Goal: Task Accomplishment & Management: Use online tool/utility

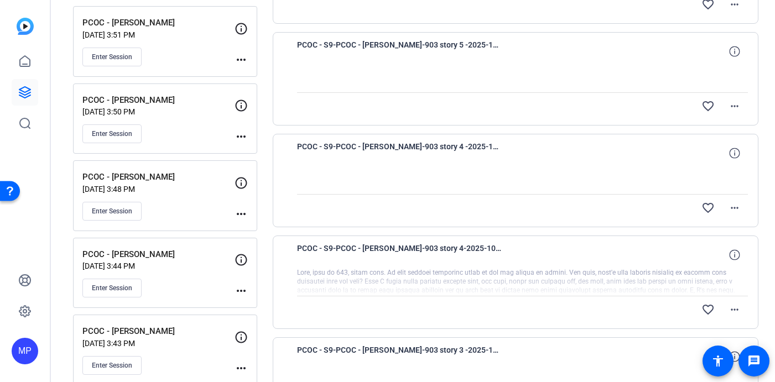
scroll to position [291, 0]
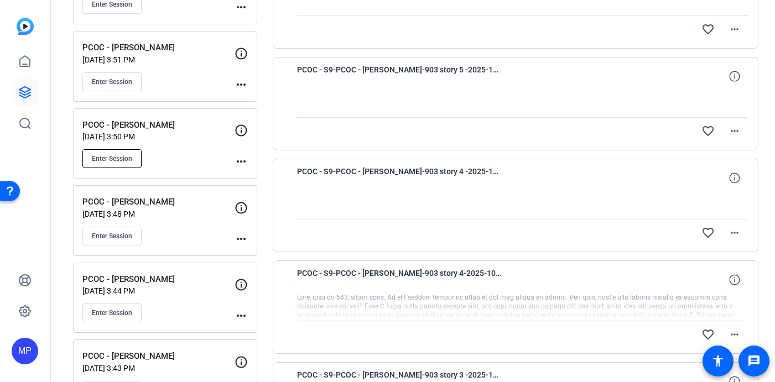
click at [110, 157] on span "Enter Session" at bounding box center [112, 158] width 40 height 9
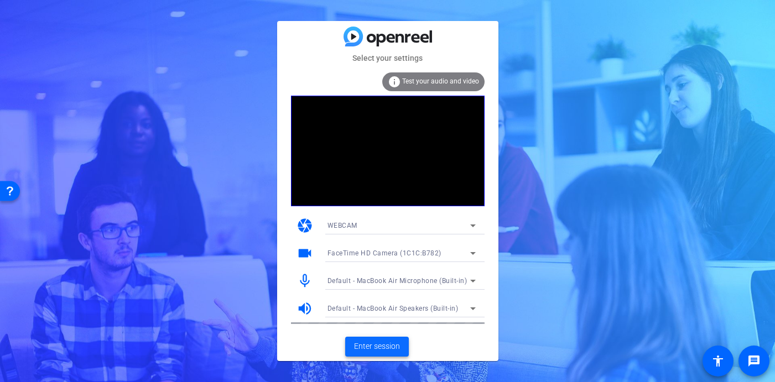
click at [370, 351] on span "Enter session" at bounding box center [377, 347] width 46 height 12
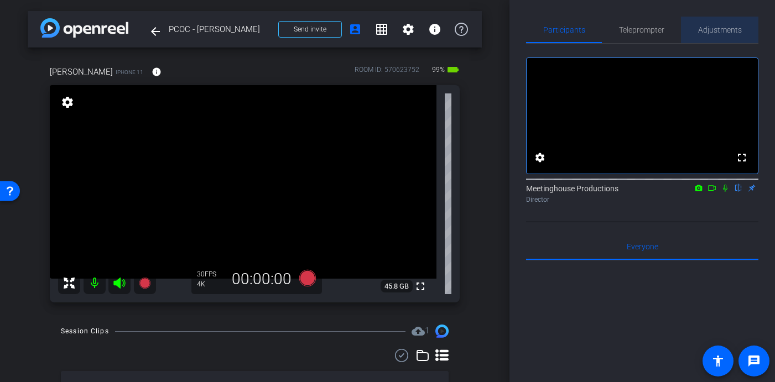
click at [717, 33] on span "Adjustments" at bounding box center [720, 30] width 44 height 8
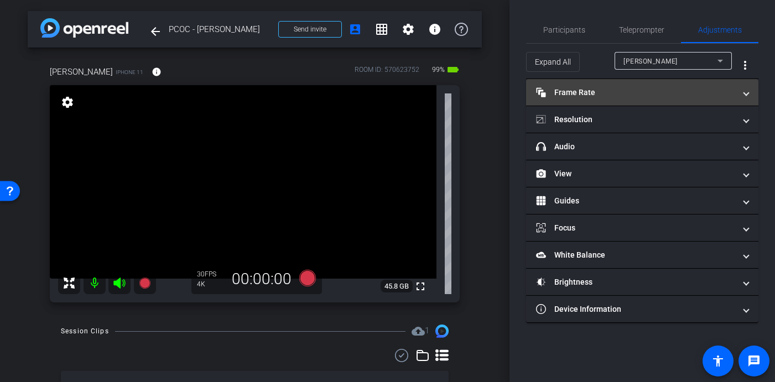
click at [613, 92] on mat-panel-title "Frame Rate Frame Rate" at bounding box center [635, 93] width 199 height 12
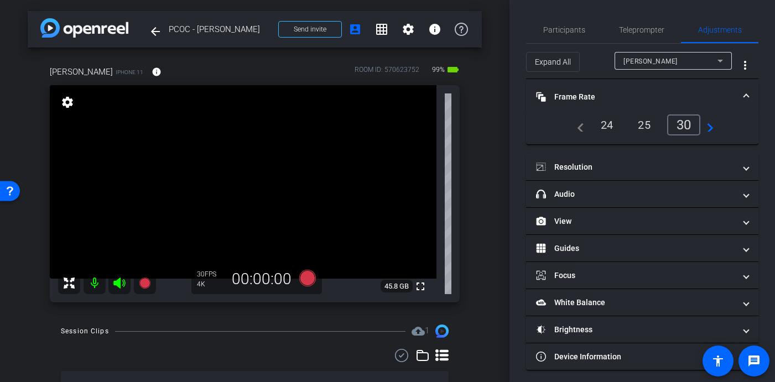
click at [741, 103] on mat-expansion-panel-header "Frame Rate Frame Rate" at bounding box center [642, 96] width 232 height 35
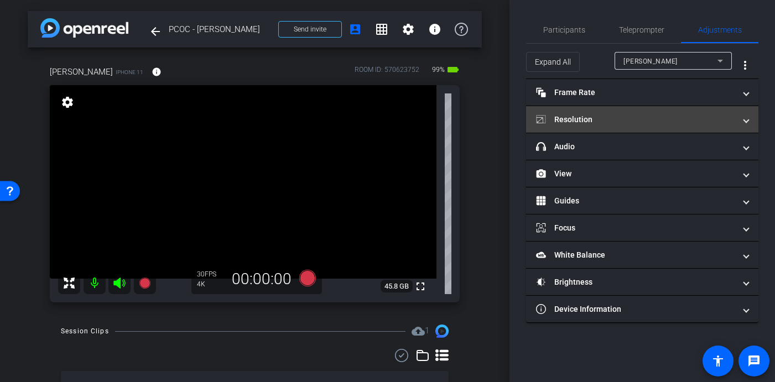
click at [742, 117] on span "Resolution" at bounding box center [640, 120] width 208 height 12
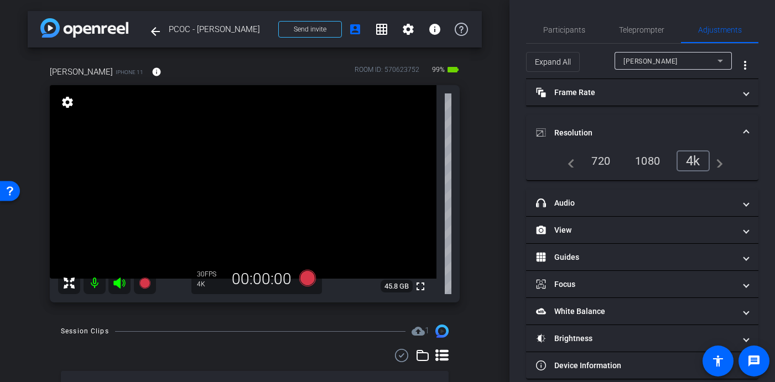
click at [747, 121] on mat-expansion-panel-header "Resolution" at bounding box center [642, 132] width 232 height 35
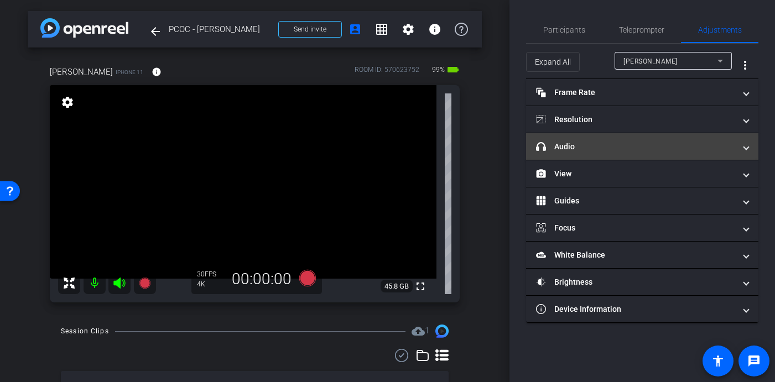
click at [741, 142] on span "headphone icon Audio" at bounding box center [640, 147] width 208 height 12
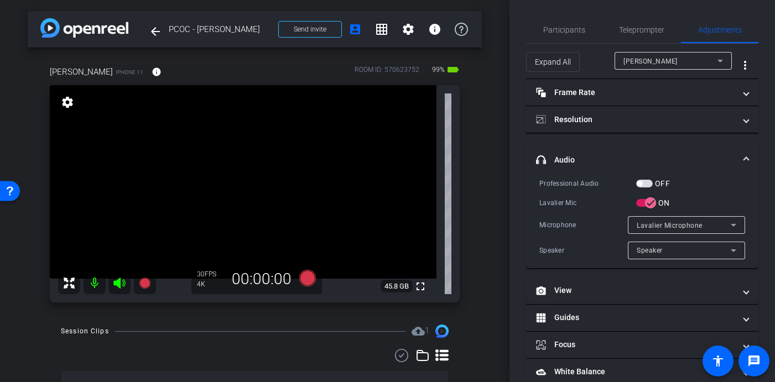
click at [641, 185] on span "button" at bounding box center [639, 184] width 6 height 6
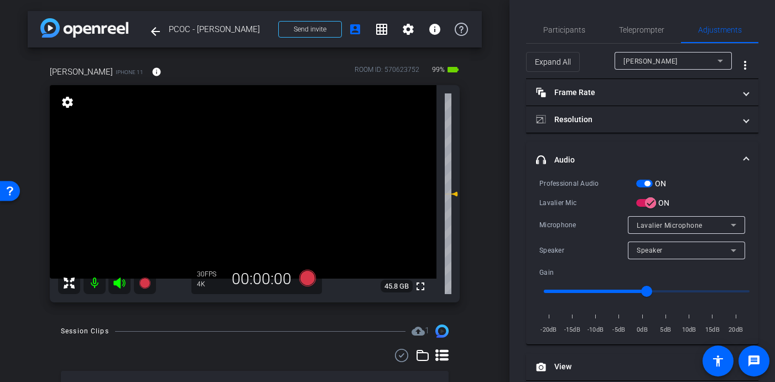
scroll to position [28, 0]
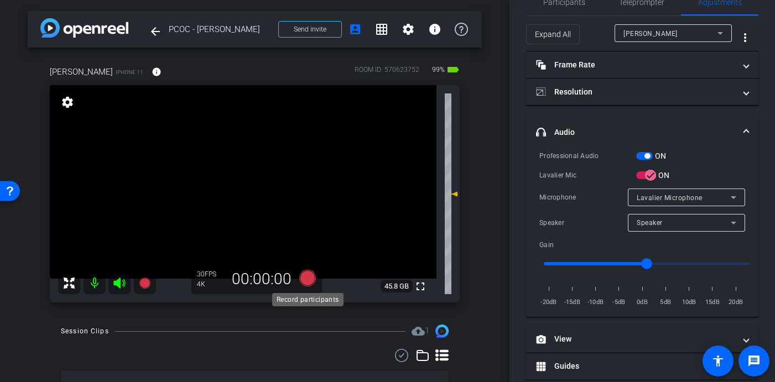
click at [306, 281] on icon at bounding box center [307, 278] width 17 height 17
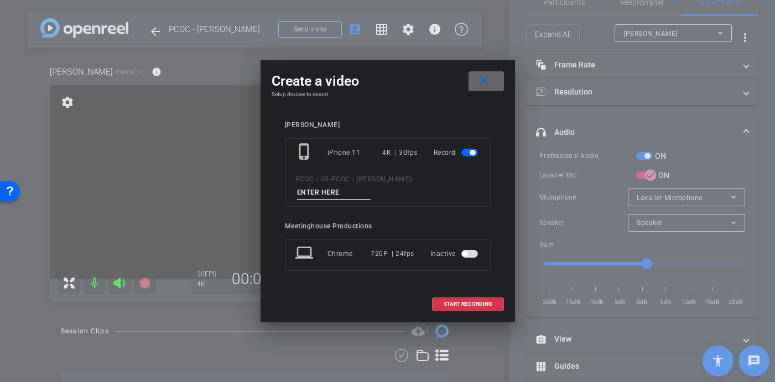
click at [484, 81] on mat-icon "close" at bounding box center [484, 81] width 14 height 14
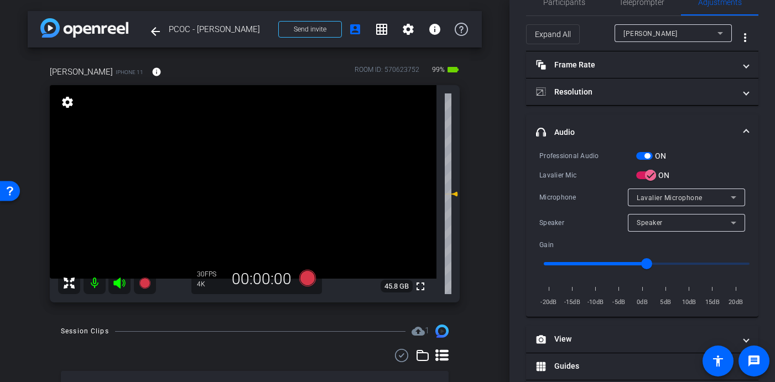
click at [262, 185] on video at bounding box center [243, 182] width 386 height 194
click at [308, 279] on icon at bounding box center [307, 278] width 17 height 17
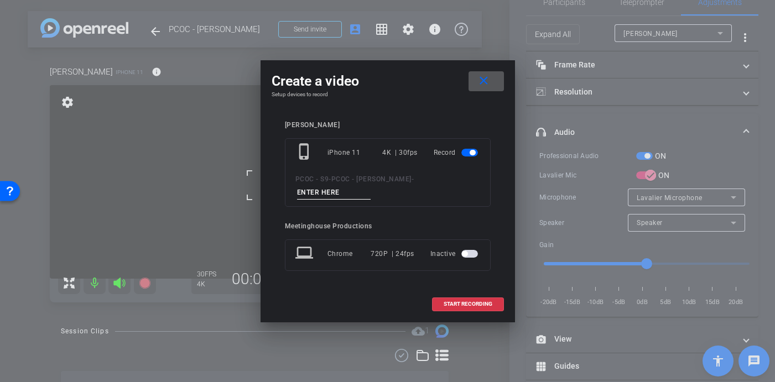
click at [323, 190] on input at bounding box center [334, 193] width 74 height 14
type input "904 - CLip 1"
click at [454, 306] on span "START RECORDING" at bounding box center [467, 304] width 49 height 6
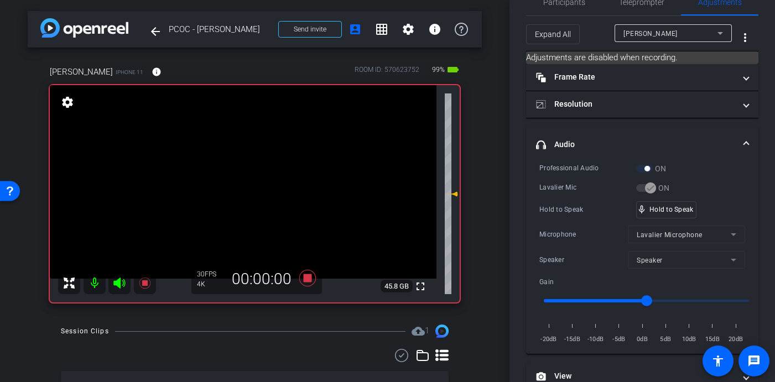
click at [252, 175] on video at bounding box center [243, 182] width 386 height 194
click at [254, 174] on video at bounding box center [243, 182] width 386 height 194
click at [252, 174] on video at bounding box center [243, 182] width 386 height 194
click at [255, 174] on video at bounding box center [243, 182] width 386 height 194
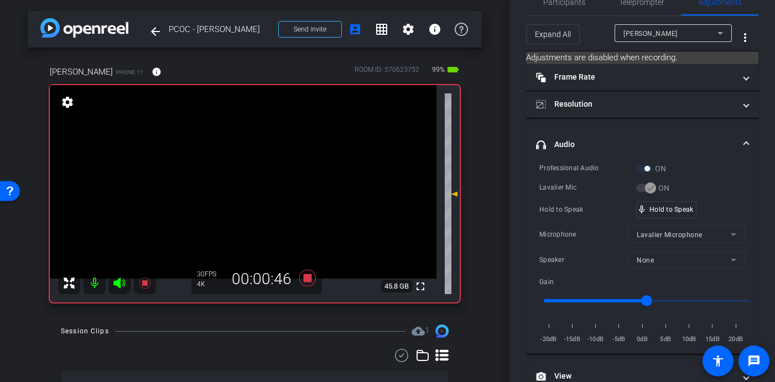
click at [254, 175] on video at bounding box center [243, 182] width 386 height 194
click at [255, 175] on video at bounding box center [243, 182] width 386 height 194
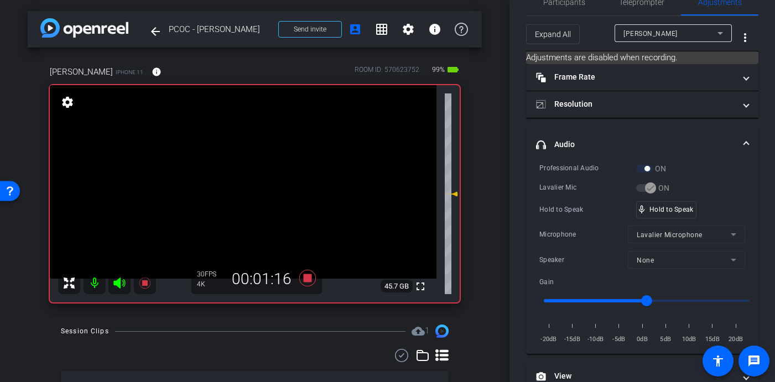
click at [261, 173] on video at bounding box center [243, 182] width 386 height 194
click at [255, 174] on video at bounding box center [243, 182] width 386 height 194
click at [253, 171] on video at bounding box center [243, 182] width 386 height 194
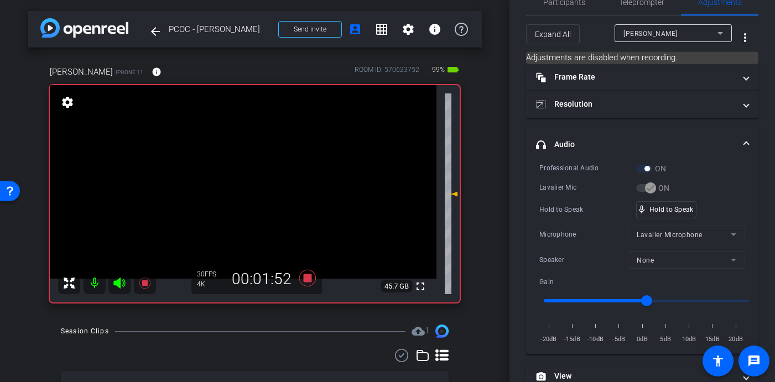
click at [261, 172] on video at bounding box center [243, 182] width 386 height 194
click at [260, 173] on video at bounding box center [243, 182] width 386 height 194
click at [258, 172] on video at bounding box center [243, 182] width 386 height 194
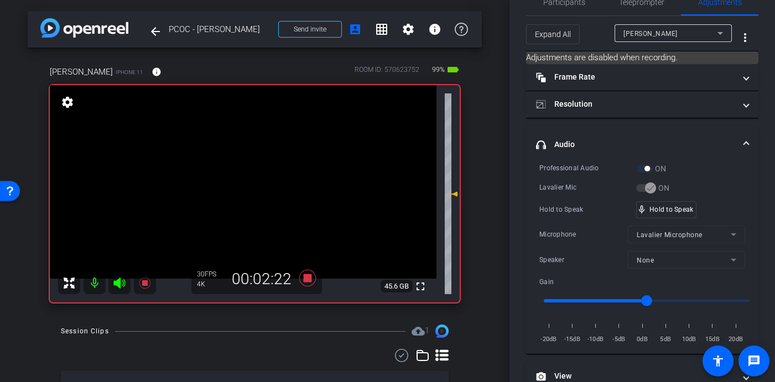
click at [258, 172] on video at bounding box center [243, 182] width 386 height 194
click at [249, 174] on video at bounding box center [243, 182] width 386 height 194
click at [254, 169] on video at bounding box center [243, 182] width 386 height 194
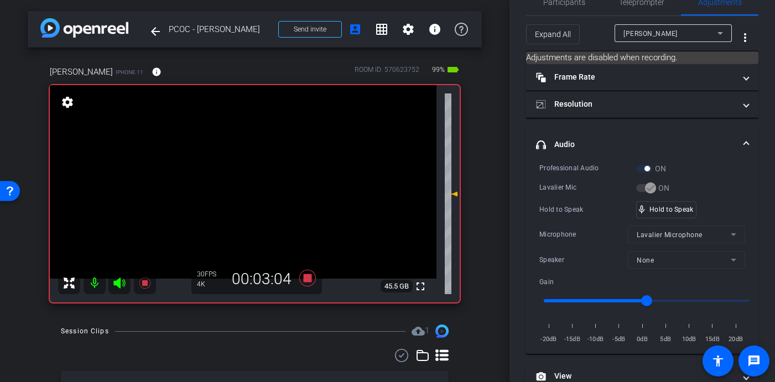
click at [252, 178] on video at bounding box center [243, 182] width 386 height 194
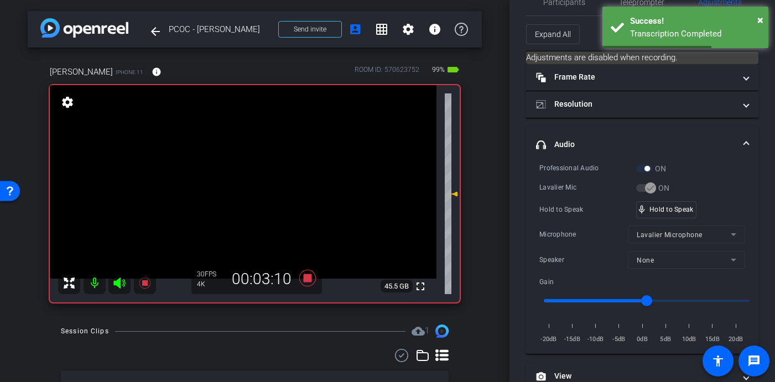
click at [252, 178] on video at bounding box center [243, 182] width 386 height 194
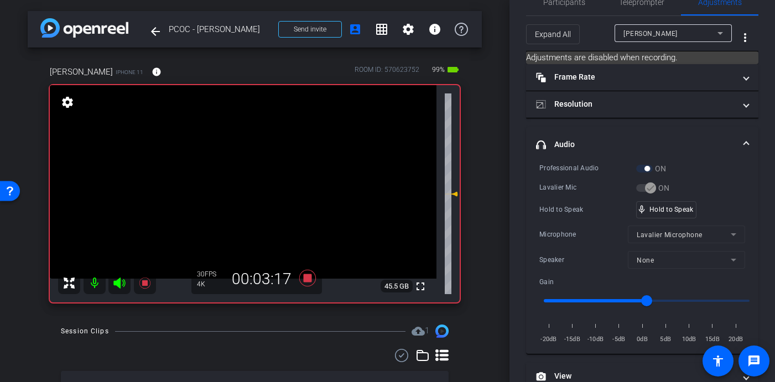
click at [252, 178] on video at bounding box center [243, 182] width 386 height 194
click at [259, 172] on video at bounding box center [243, 182] width 386 height 194
click at [260, 175] on video at bounding box center [243, 182] width 386 height 194
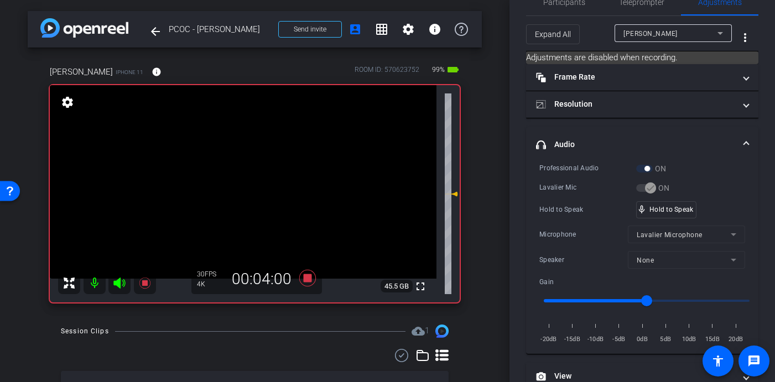
click at [260, 175] on video at bounding box center [243, 182] width 386 height 194
click at [253, 169] on video at bounding box center [243, 182] width 386 height 194
click at [255, 173] on video at bounding box center [243, 182] width 386 height 194
click at [258, 177] on video at bounding box center [243, 182] width 386 height 194
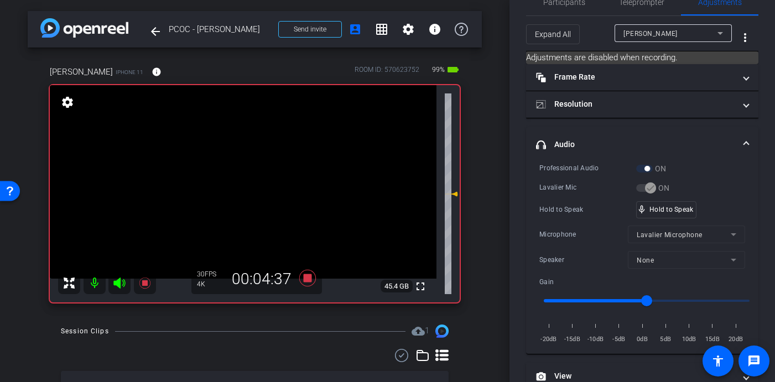
click at [252, 173] on video at bounding box center [243, 182] width 386 height 194
click at [255, 171] on video at bounding box center [243, 182] width 386 height 194
click at [253, 169] on video at bounding box center [243, 182] width 386 height 194
click at [255, 173] on video at bounding box center [243, 182] width 386 height 194
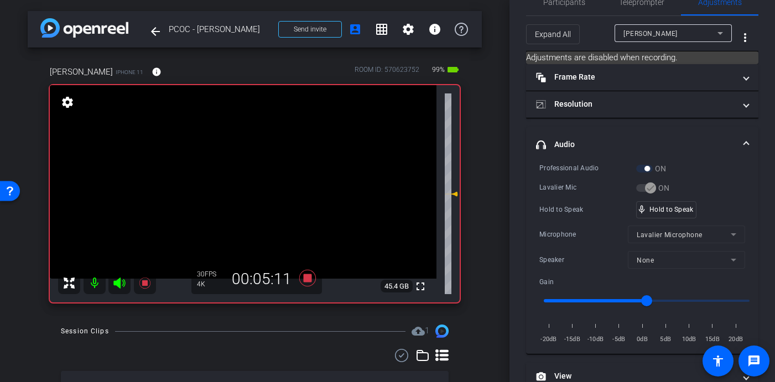
click at [251, 168] on video at bounding box center [243, 182] width 386 height 194
click at [253, 174] on video at bounding box center [243, 182] width 386 height 194
click at [254, 169] on video at bounding box center [243, 182] width 386 height 194
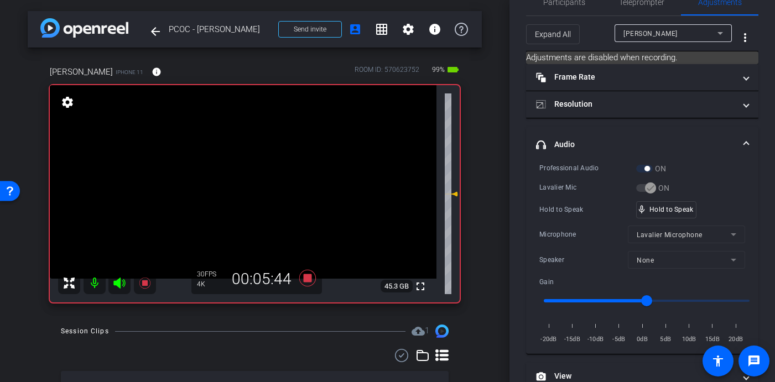
click at [254, 169] on video at bounding box center [243, 182] width 386 height 194
click at [250, 170] on video at bounding box center [243, 182] width 386 height 194
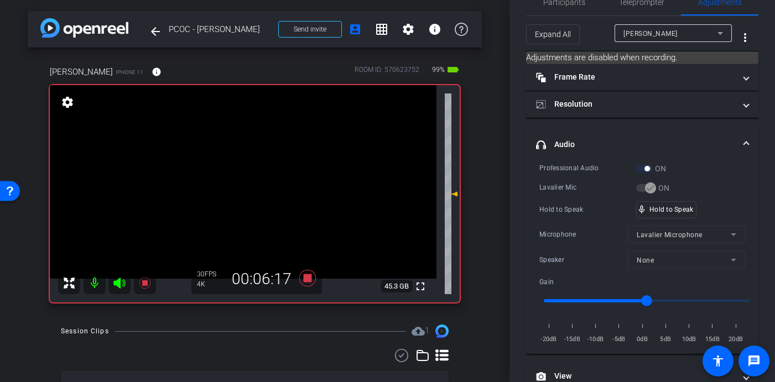
click at [250, 170] on video at bounding box center [243, 182] width 386 height 194
click at [251, 170] on video at bounding box center [243, 182] width 386 height 194
click at [251, 171] on video at bounding box center [243, 182] width 386 height 194
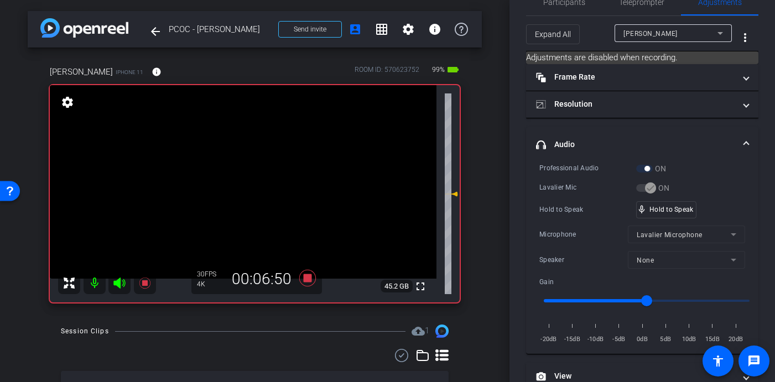
click at [251, 171] on video at bounding box center [243, 182] width 386 height 194
click at [252, 174] on video at bounding box center [243, 182] width 386 height 194
click at [252, 170] on video at bounding box center [243, 182] width 386 height 194
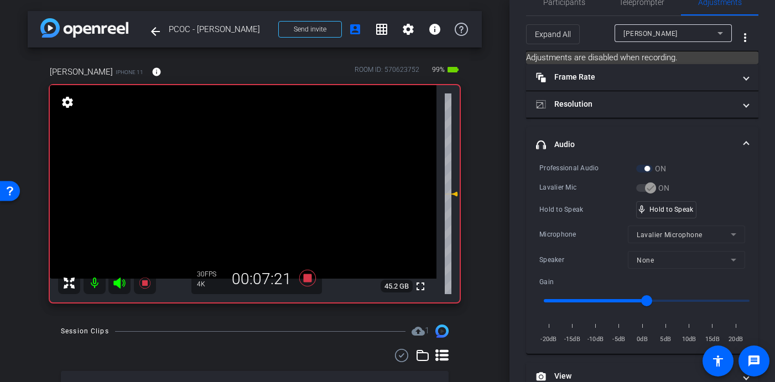
click at [252, 170] on video at bounding box center [243, 182] width 386 height 194
click at [254, 171] on video at bounding box center [243, 182] width 386 height 194
click at [252, 171] on video at bounding box center [243, 182] width 386 height 194
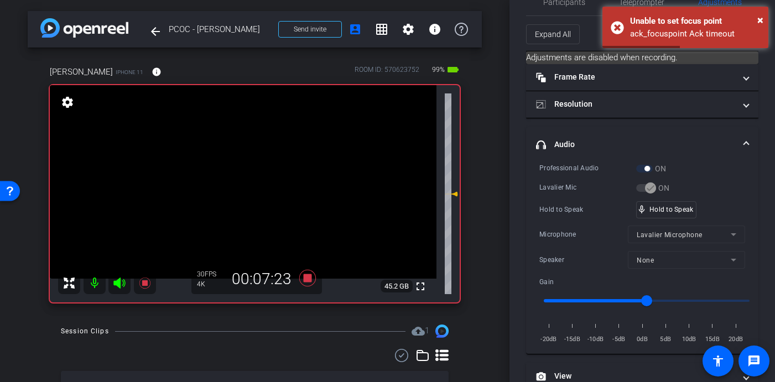
click at [248, 172] on video at bounding box center [243, 182] width 386 height 194
click at [252, 174] on video at bounding box center [243, 182] width 386 height 194
click at [253, 169] on video at bounding box center [243, 182] width 386 height 194
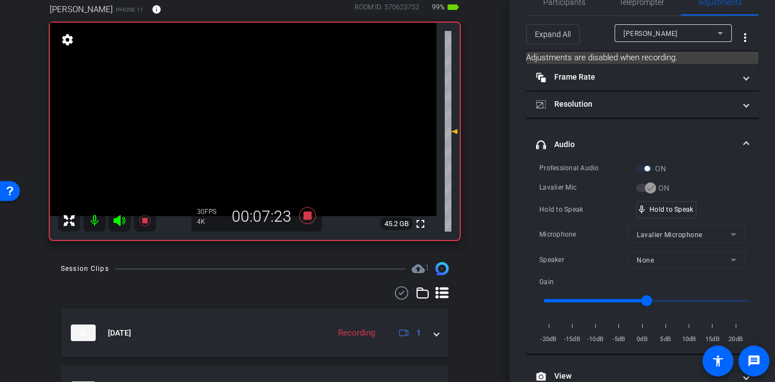
scroll to position [63, 0]
click at [307, 216] on icon at bounding box center [307, 215] width 17 height 17
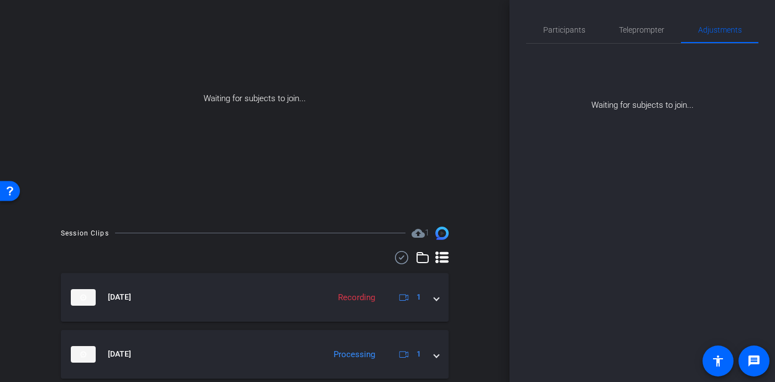
scroll to position [176, 0]
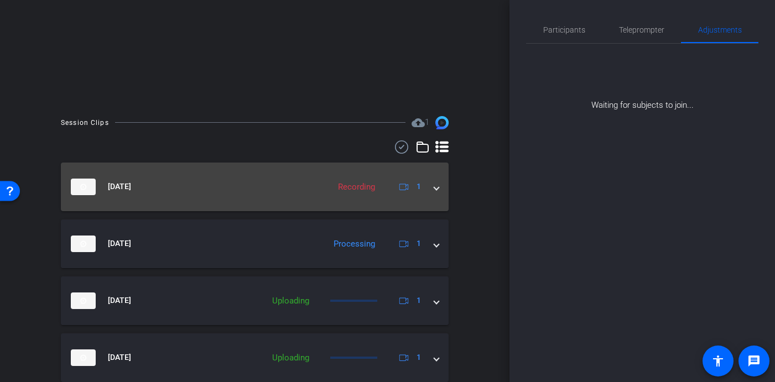
click at [440, 187] on mat-expansion-panel-header "Oct 7, 2025 Recording 1" at bounding box center [255, 187] width 388 height 49
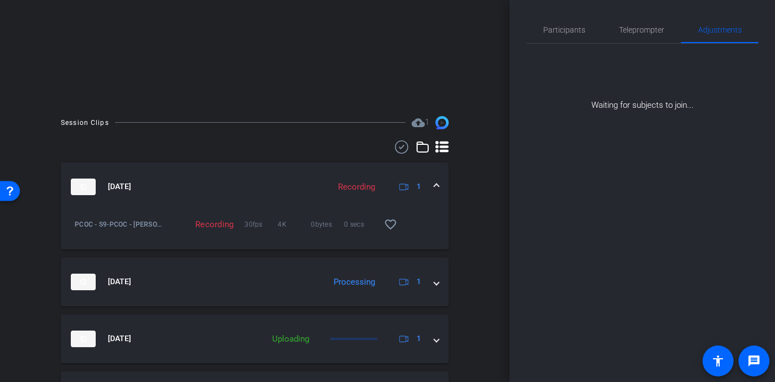
click at [439, 187] on mat-expansion-panel-header "Oct 7, 2025 Recording 1" at bounding box center [255, 187] width 388 height 49
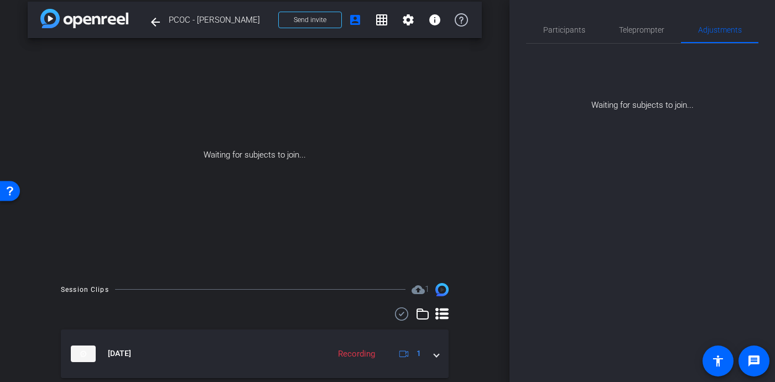
scroll to position [0, 0]
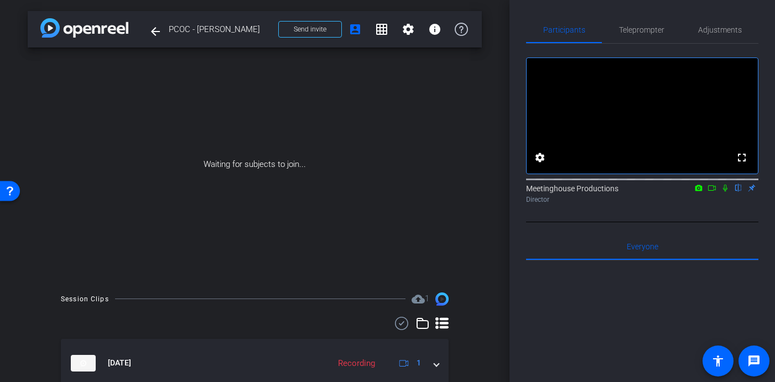
click at [724, 192] on icon at bounding box center [725, 188] width 4 height 7
click at [724, 192] on icon at bounding box center [725, 188] width 6 height 7
click at [711, 192] on icon at bounding box center [711, 188] width 9 height 8
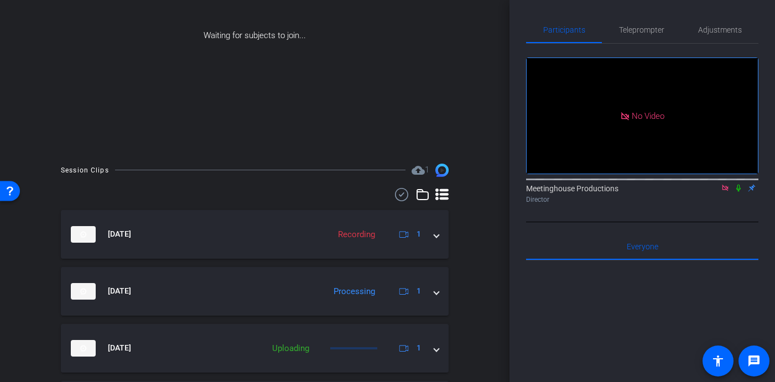
scroll to position [265, 0]
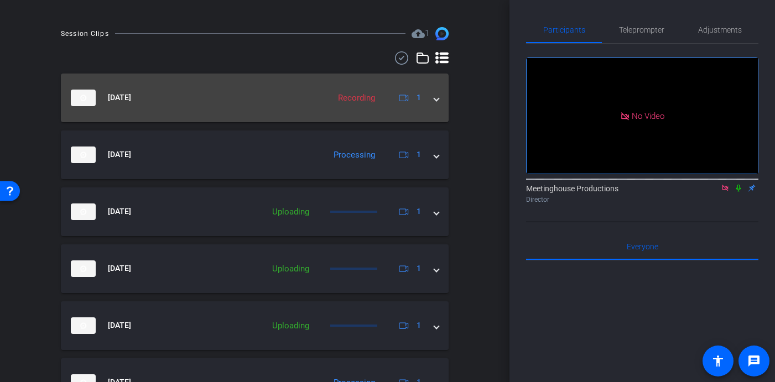
click at [438, 102] on span at bounding box center [436, 98] width 4 height 12
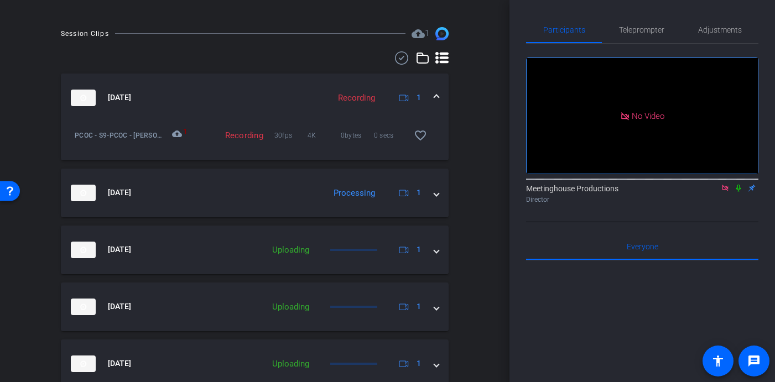
click at [438, 94] on mat-expansion-panel-header "[DATE] Recording 1" at bounding box center [255, 98] width 388 height 49
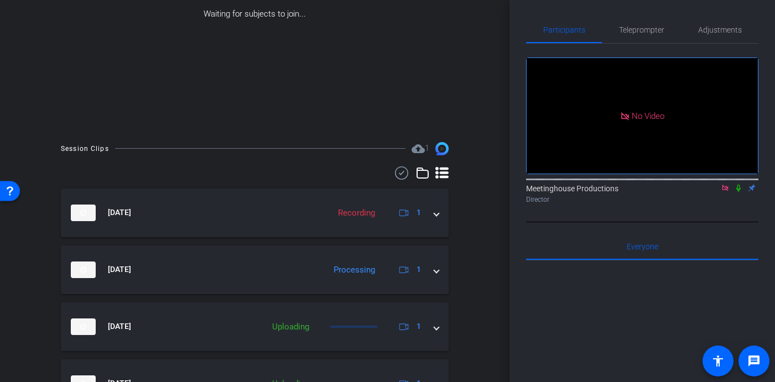
scroll to position [0, 0]
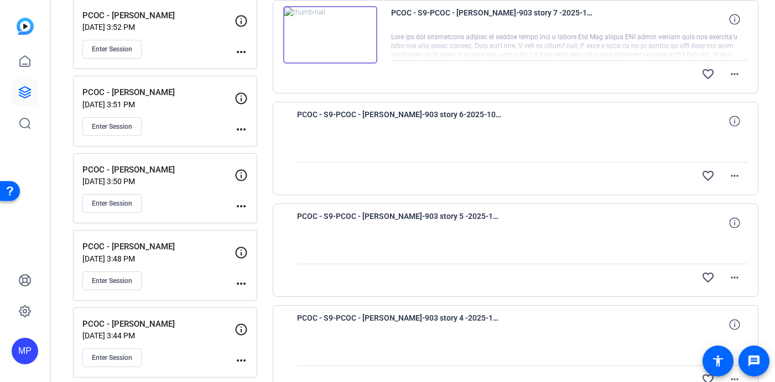
scroll to position [342, 0]
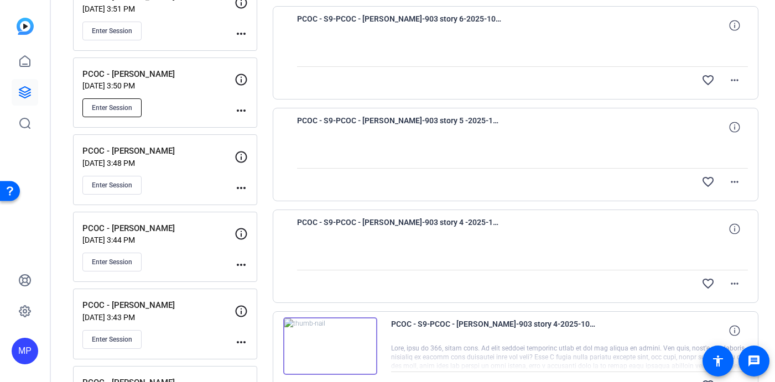
click at [123, 106] on span "Enter Session" at bounding box center [112, 107] width 40 height 9
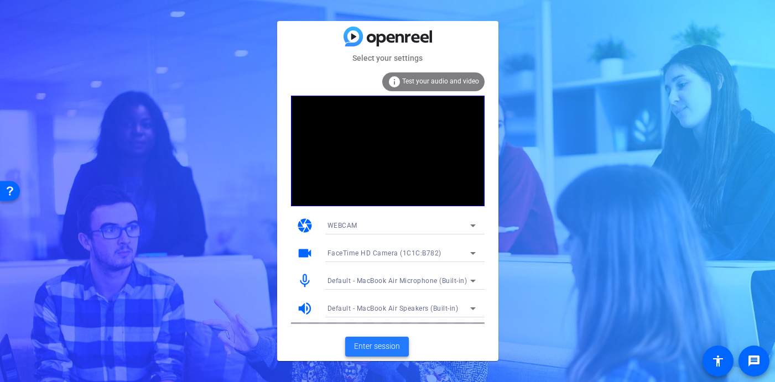
click at [374, 346] on span "Enter session" at bounding box center [377, 347] width 46 height 12
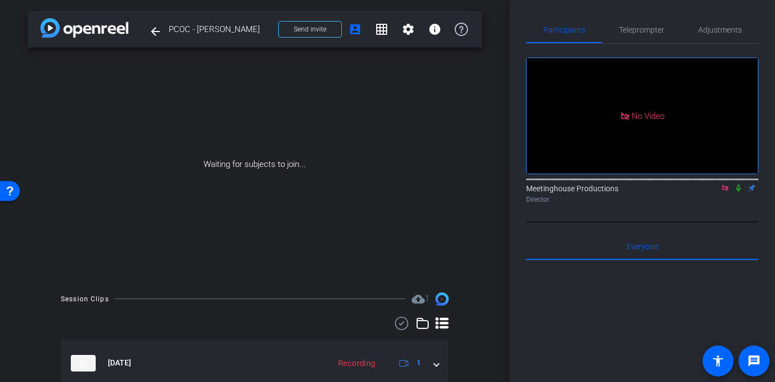
scroll to position [124, 0]
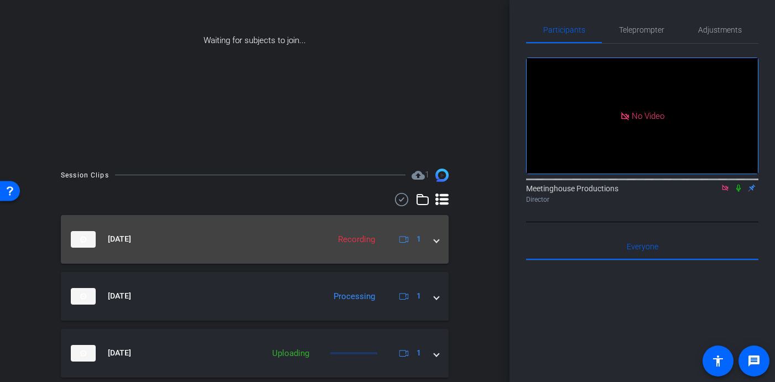
click at [436, 243] on span at bounding box center [436, 239] width 4 height 12
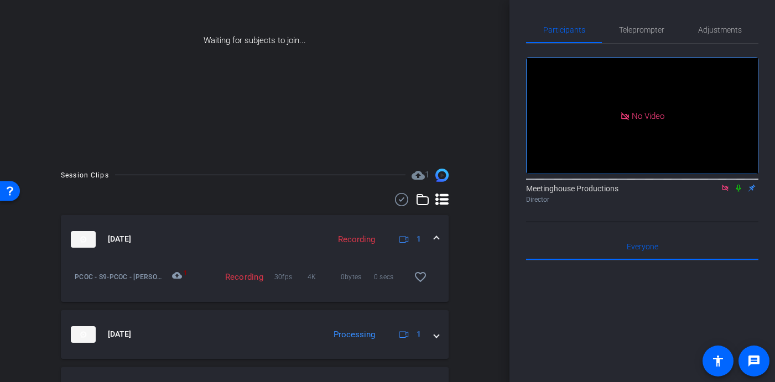
click at [436, 238] on span at bounding box center [436, 239] width 4 height 12
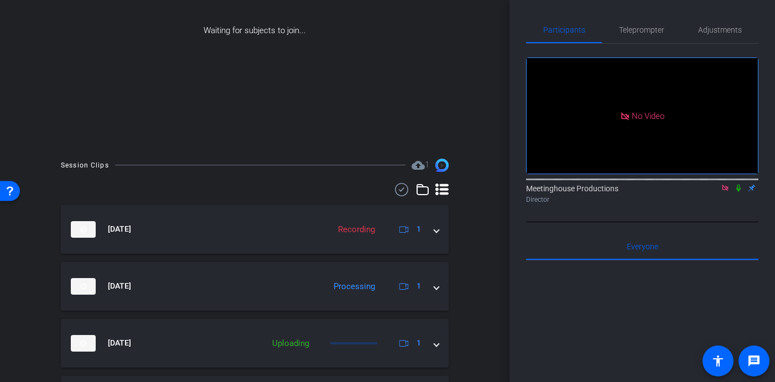
scroll to position [137, 0]
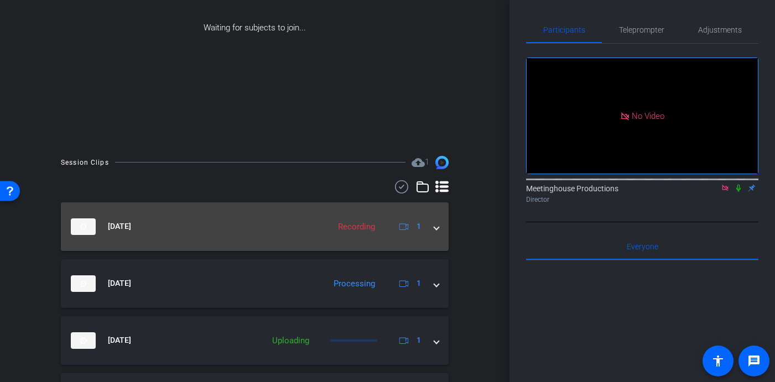
click at [441, 227] on mat-expansion-panel-header "Oct 7, 2025 Recording 1" at bounding box center [255, 226] width 388 height 49
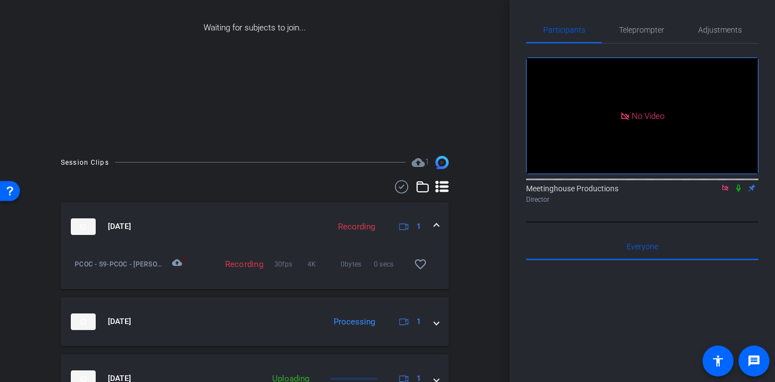
click at [438, 225] on span at bounding box center [436, 227] width 4 height 12
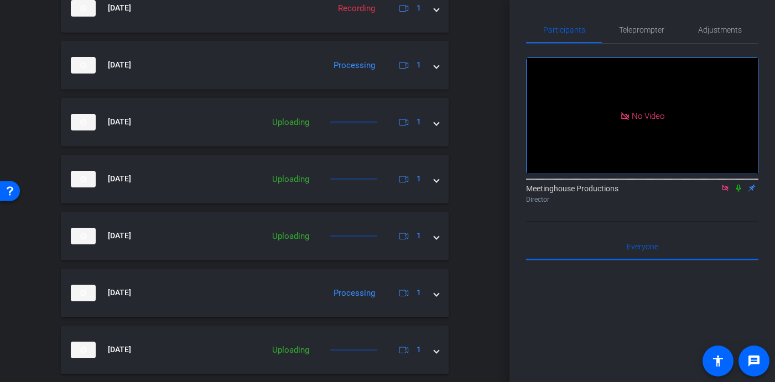
scroll to position [557, 0]
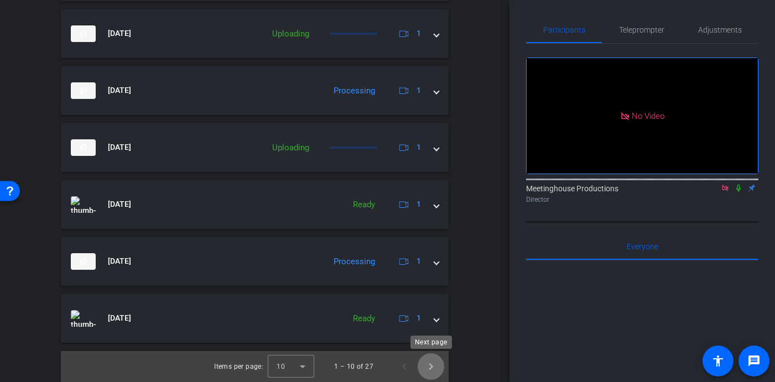
click at [431, 371] on span "Next page" at bounding box center [430, 366] width 27 height 27
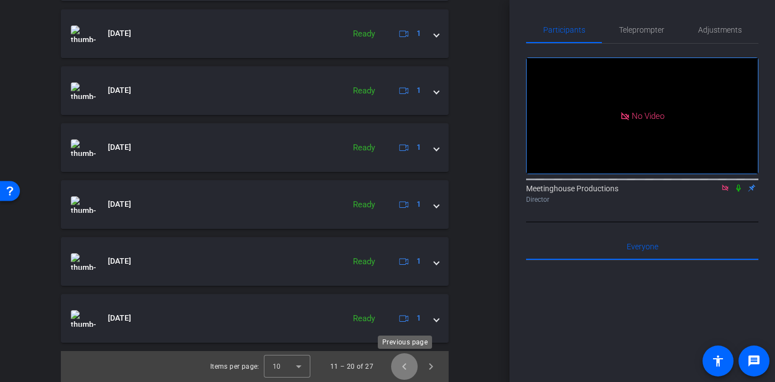
click at [400, 365] on span "Previous page" at bounding box center [404, 366] width 27 height 27
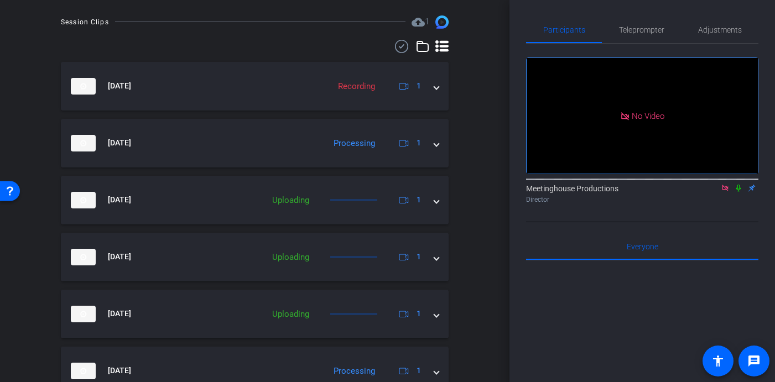
scroll to position [227, 0]
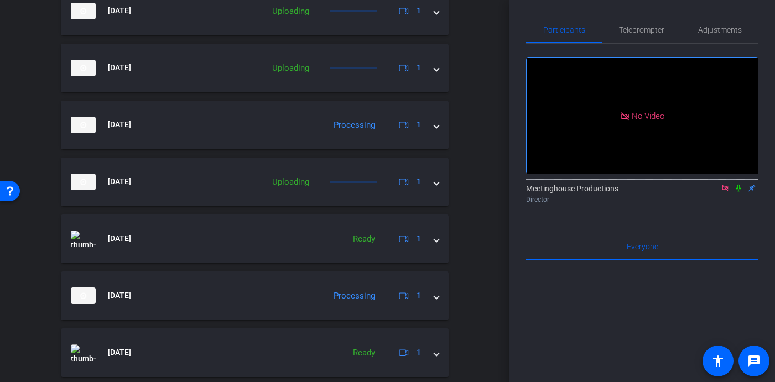
scroll to position [551, 0]
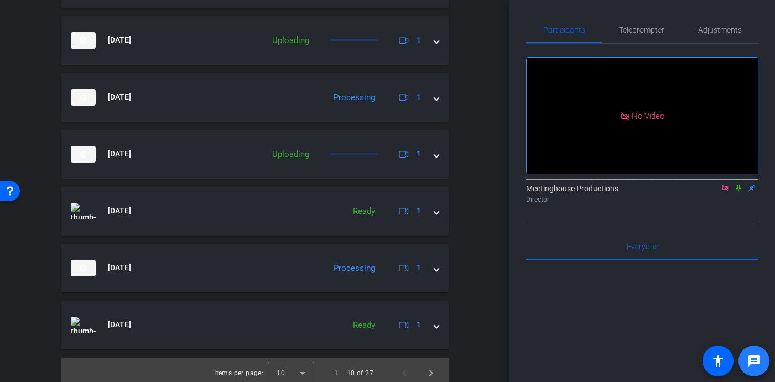
click at [753, 359] on mat-icon "message" at bounding box center [753, 360] width 13 height 13
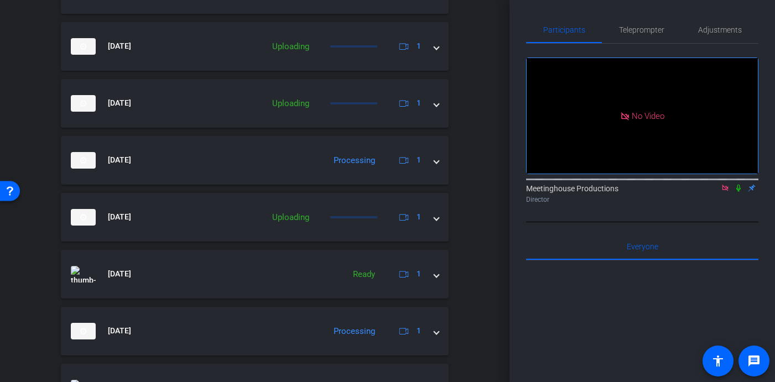
scroll to position [557, 0]
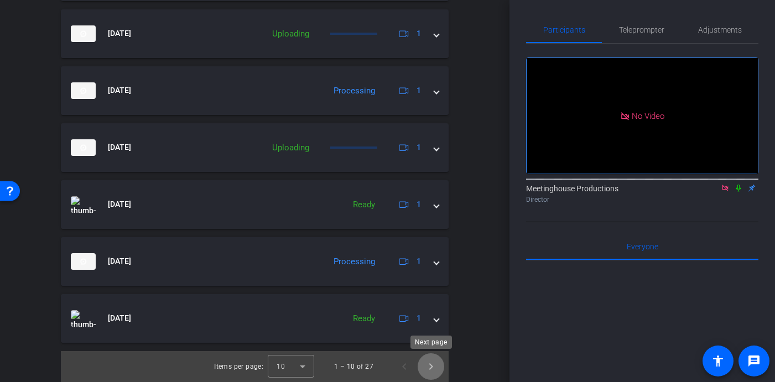
click at [431, 366] on span "Next page" at bounding box center [430, 366] width 27 height 27
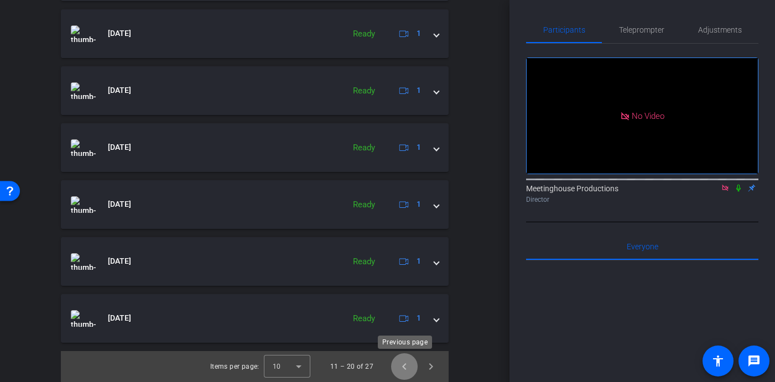
click at [403, 364] on span "Previous page" at bounding box center [404, 366] width 27 height 27
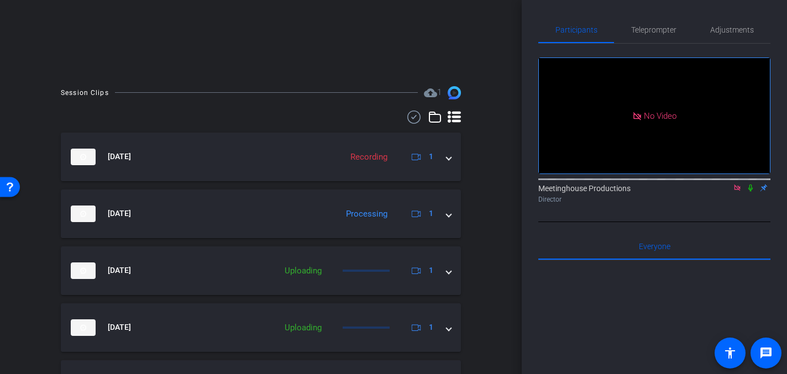
scroll to position [241, 0]
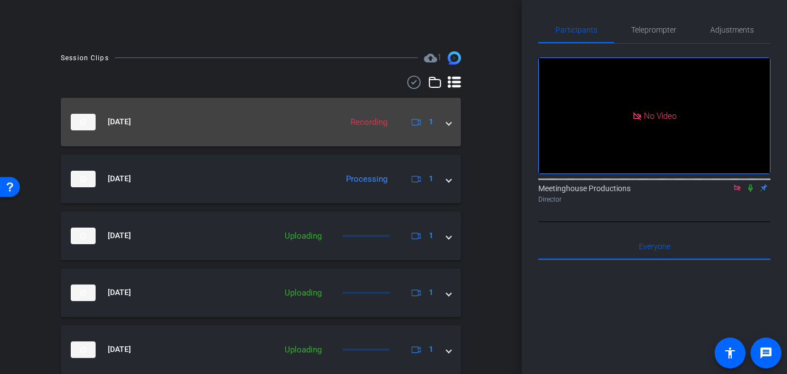
click at [446, 127] on div "Oct 7, 2025 Recording 1" at bounding box center [259, 122] width 376 height 17
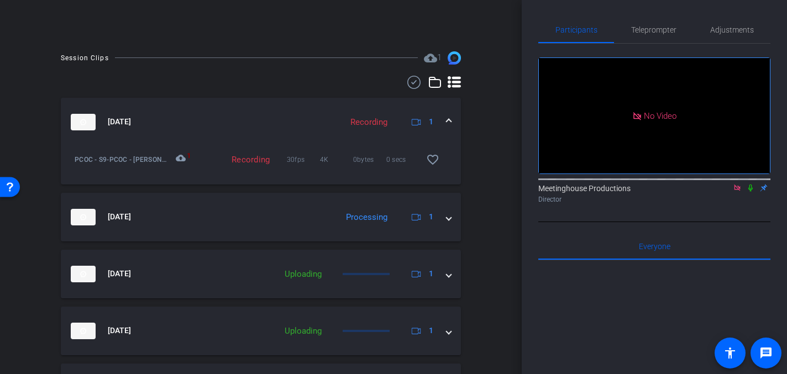
click at [248, 158] on div "Recording" at bounding box center [238, 159] width 76 height 11
click at [450, 120] on span at bounding box center [449, 122] width 4 height 12
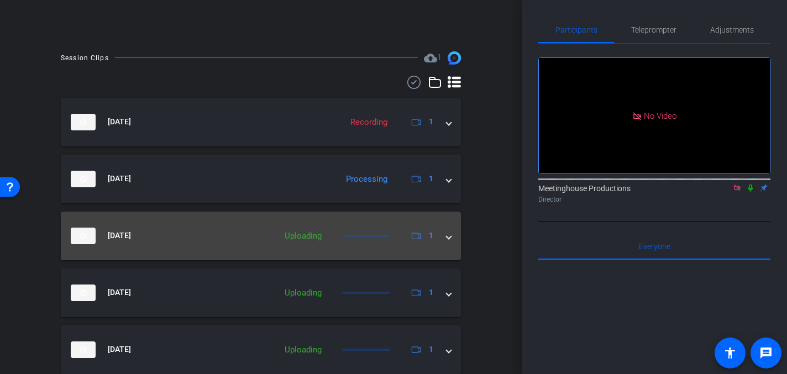
click at [451, 236] on span at bounding box center [449, 236] width 4 height 12
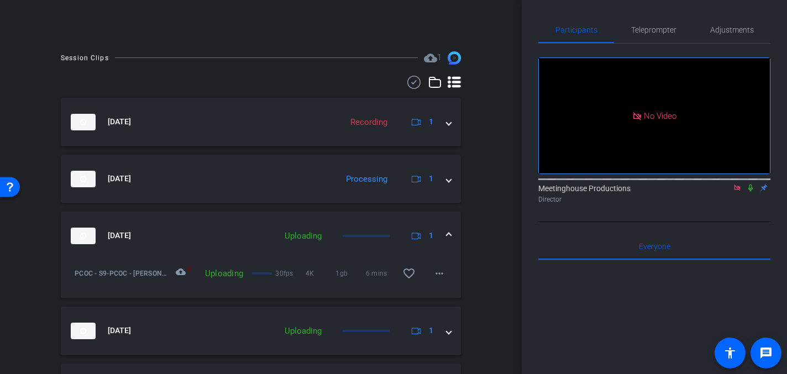
click at [450, 235] on span at bounding box center [449, 236] width 4 height 12
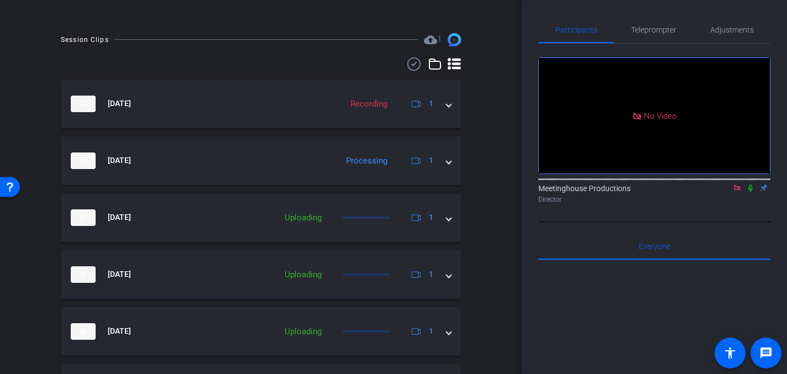
scroll to position [0, 0]
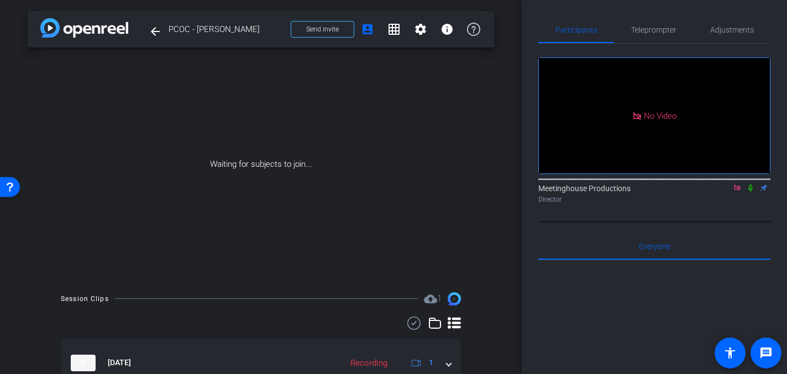
click at [524, 173] on div "Participants Teleprompter Adjustments No Video Meetinghouse Productions Directo…" at bounding box center [654, 187] width 265 height 374
click at [342, 33] on span at bounding box center [322, 29] width 62 height 27
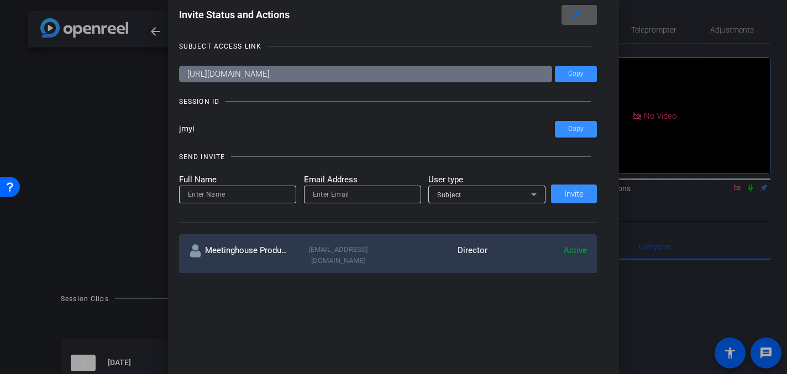
click at [579, 13] on mat-icon "close" at bounding box center [578, 15] width 14 height 14
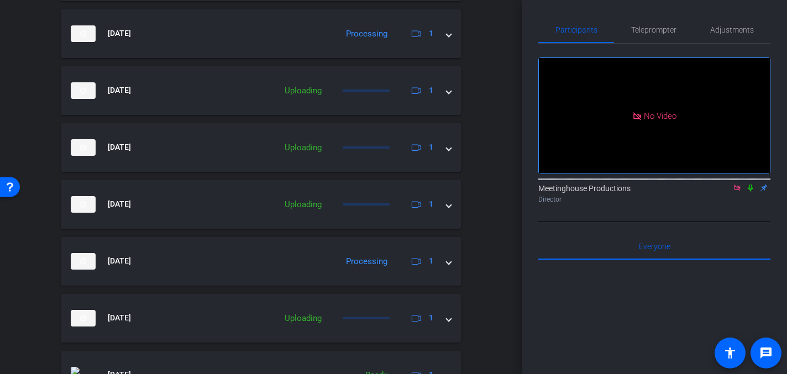
scroll to position [387, 0]
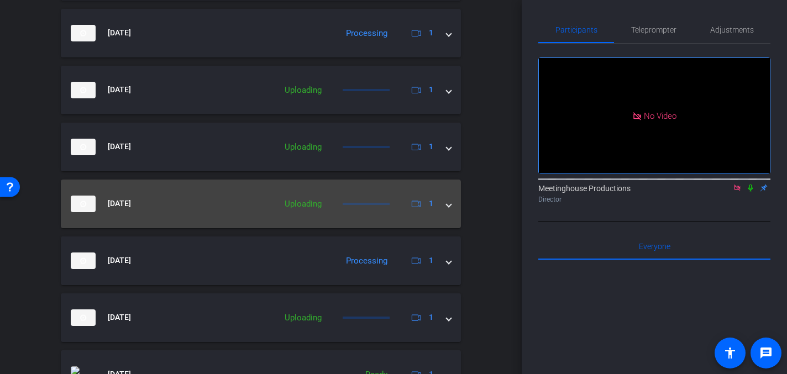
click at [448, 205] on span at bounding box center [449, 204] width 4 height 12
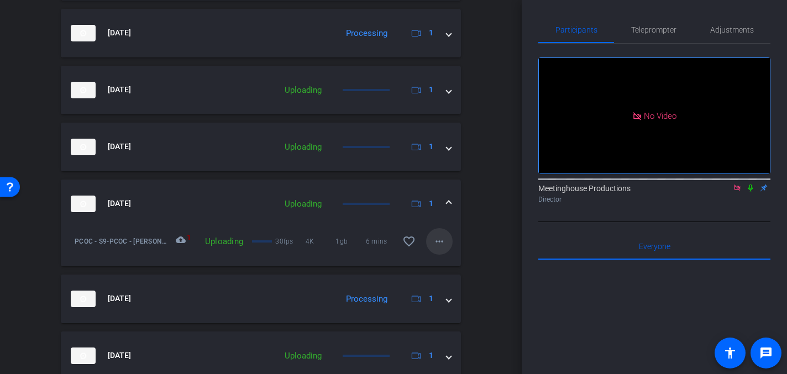
click at [443, 242] on mat-icon "more_horiz" at bounding box center [439, 241] width 13 height 13
click at [482, 239] on div at bounding box center [393, 187] width 787 height 374
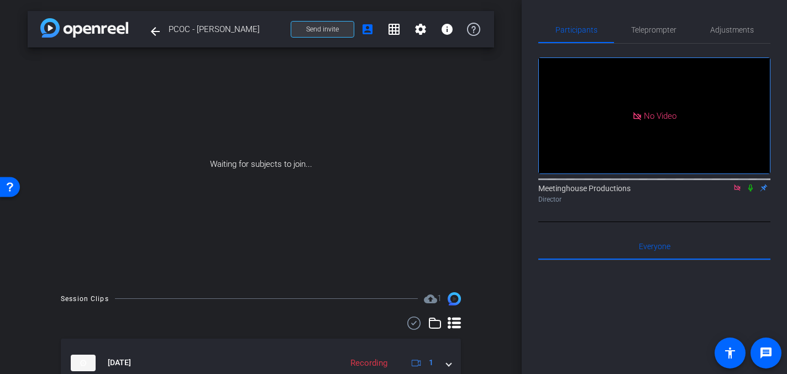
click at [323, 32] on span "Send invite" at bounding box center [322, 29] width 33 height 9
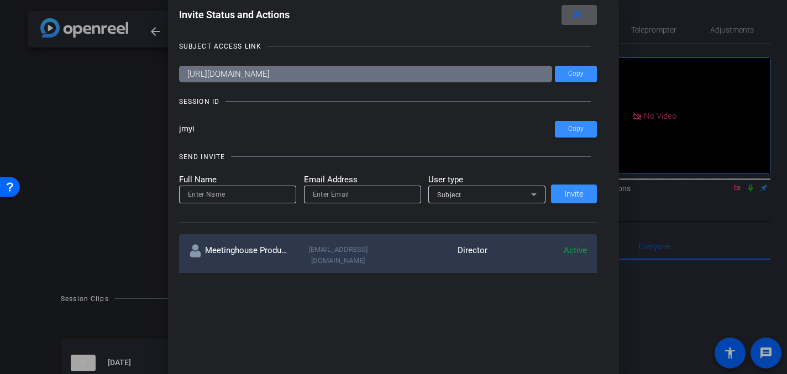
click at [184, 130] on input "jmyi" at bounding box center [367, 129] width 377 height 17
click at [108, 20] on div at bounding box center [393, 187] width 787 height 374
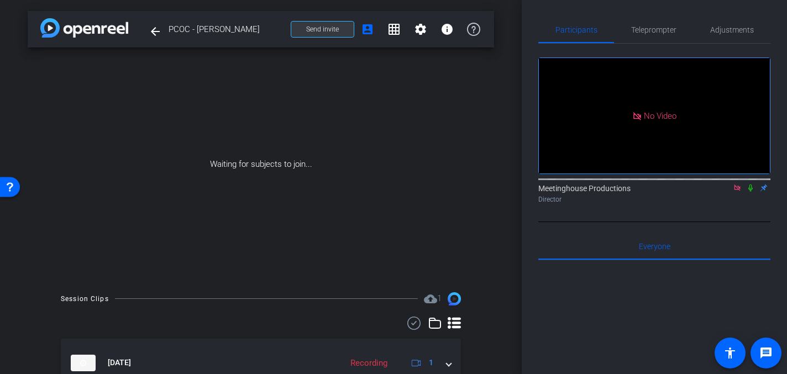
click at [322, 30] on span "Send invite" at bounding box center [322, 29] width 33 height 9
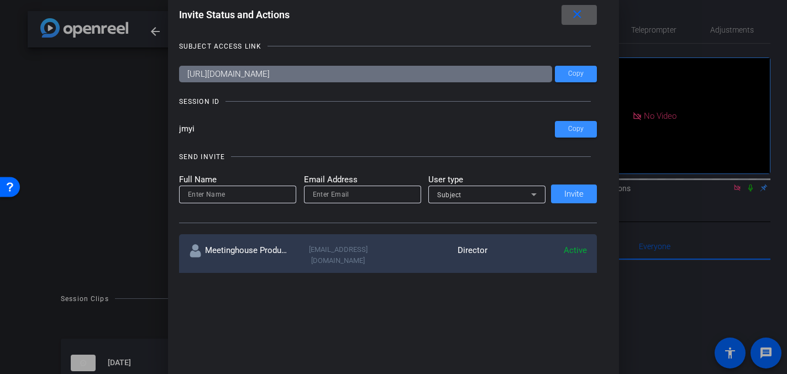
click at [573, 14] on mat-icon "close" at bounding box center [578, 15] width 14 height 14
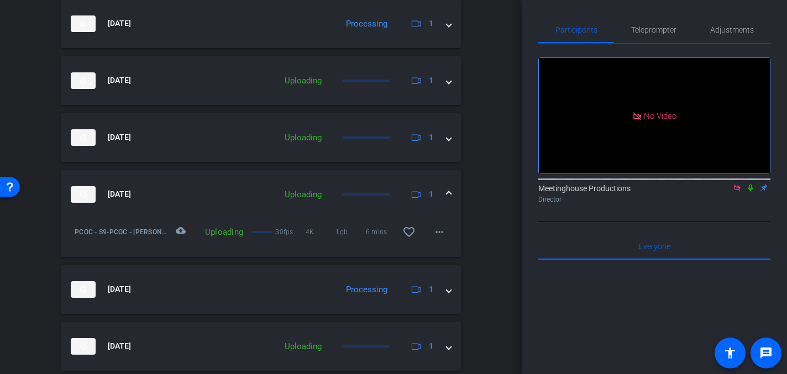
scroll to position [398, 0]
click at [453, 187] on mat-expansion-panel-header "Oct 7, 2025 Uploading 1" at bounding box center [261, 193] width 400 height 49
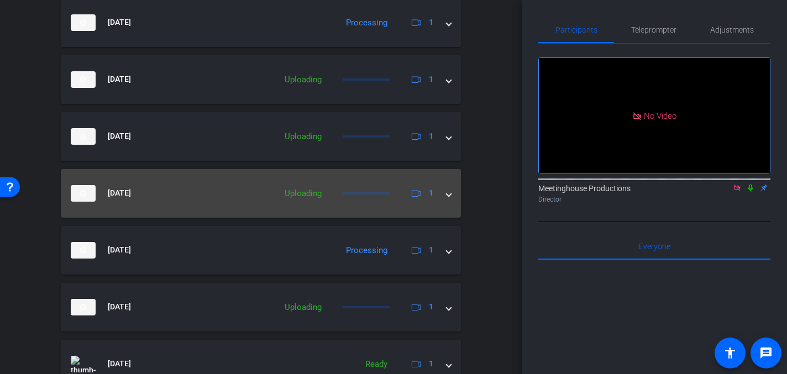
click at [450, 193] on span at bounding box center [449, 193] width 4 height 12
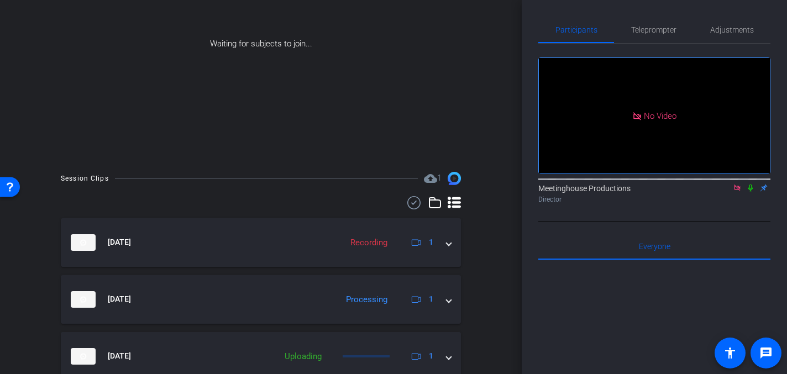
scroll to position [0, 0]
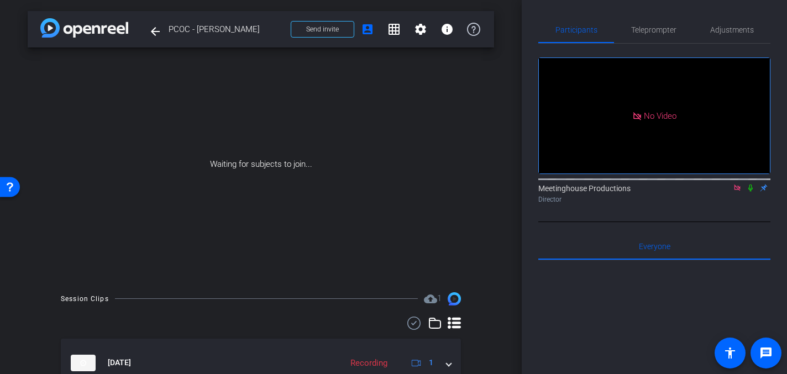
click at [751, 192] on icon at bounding box center [750, 188] width 9 height 8
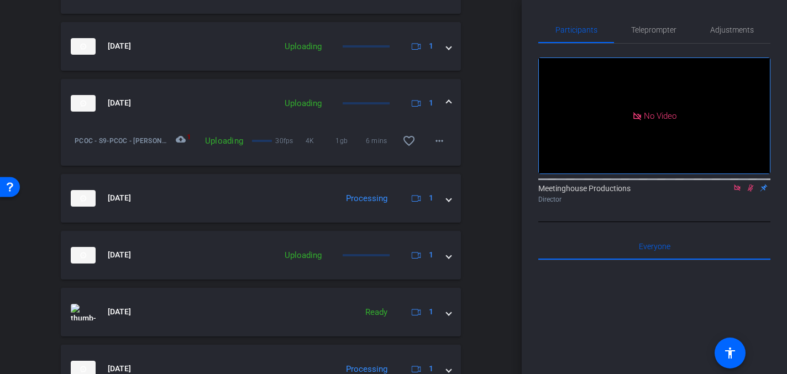
scroll to position [488, 0]
click at [450, 101] on span at bounding box center [449, 103] width 4 height 12
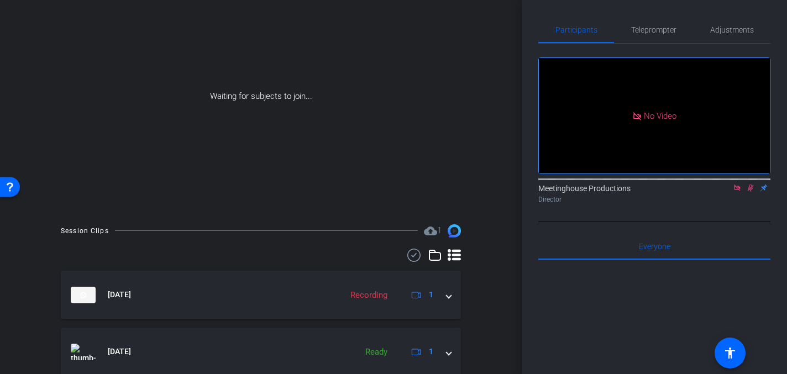
scroll to position [33, 0]
